Goal: Task Accomplishment & Management: Use online tool/utility

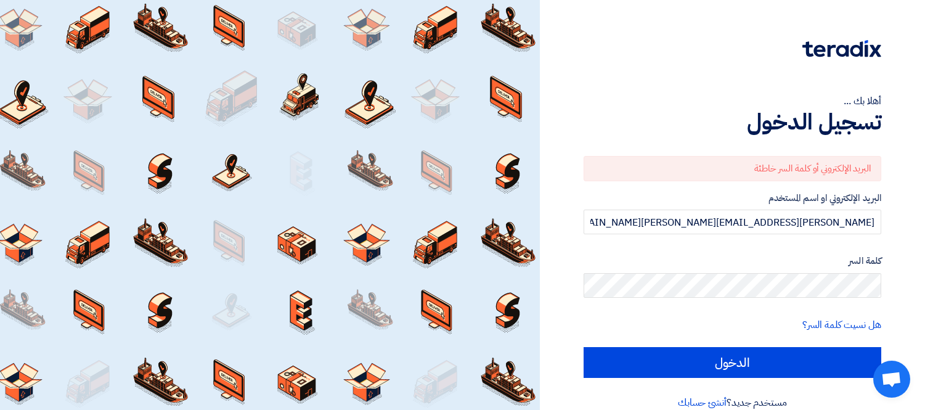
click at [701, 367] on input "الدخول" at bounding box center [733, 362] width 298 height 31
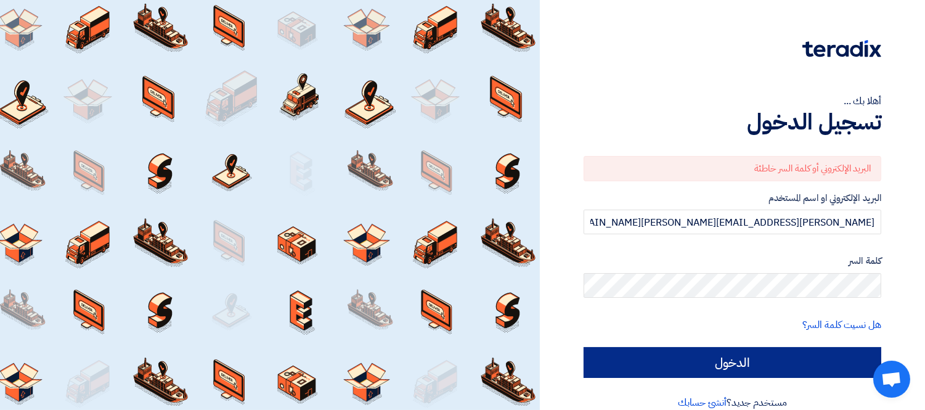
click at [684, 360] on input "الدخول" at bounding box center [733, 362] width 298 height 31
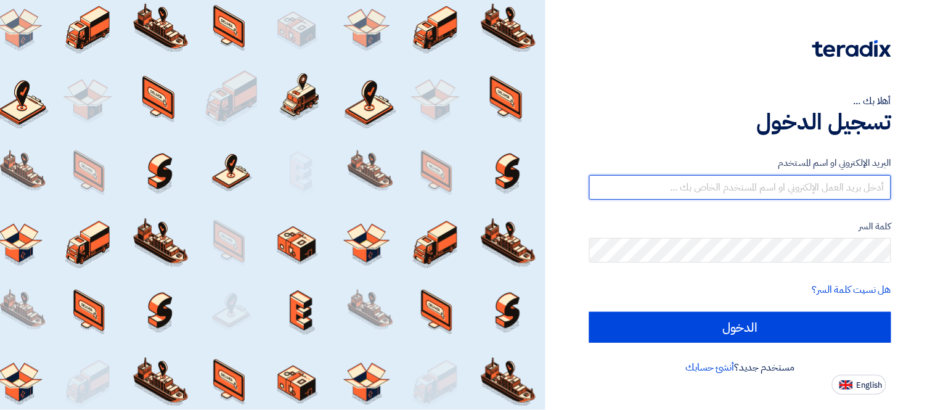
click at [863, 180] on input "text" at bounding box center [740, 187] width 302 height 25
type input "[PERSON_NAME][EMAIL_ADDRESS][PERSON_NAME][DOMAIN_NAME]"
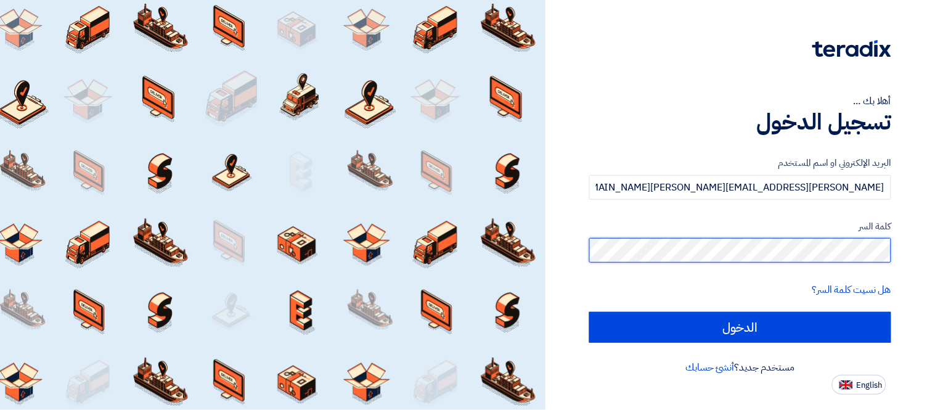
click at [589, 312] on input "الدخول" at bounding box center [740, 327] width 302 height 31
